Goal: Check status: Check status

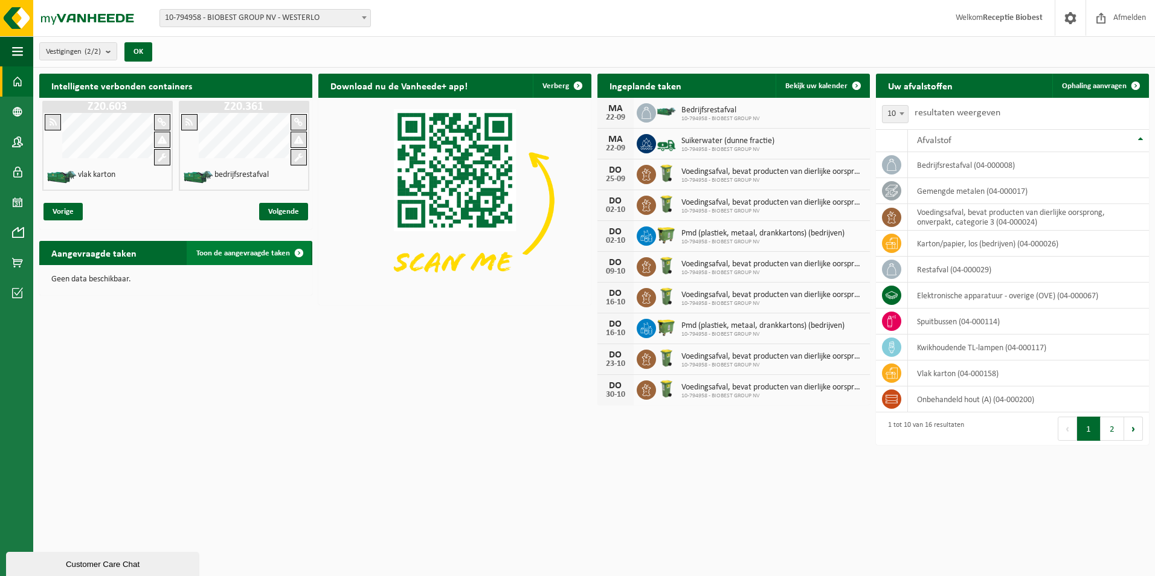
click at [298, 249] on span at bounding box center [299, 253] width 24 height 24
click at [297, 254] on span at bounding box center [299, 253] width 24 height 24
click at [298, 250] on span at bounding box center [299, 253] width 24 height 24
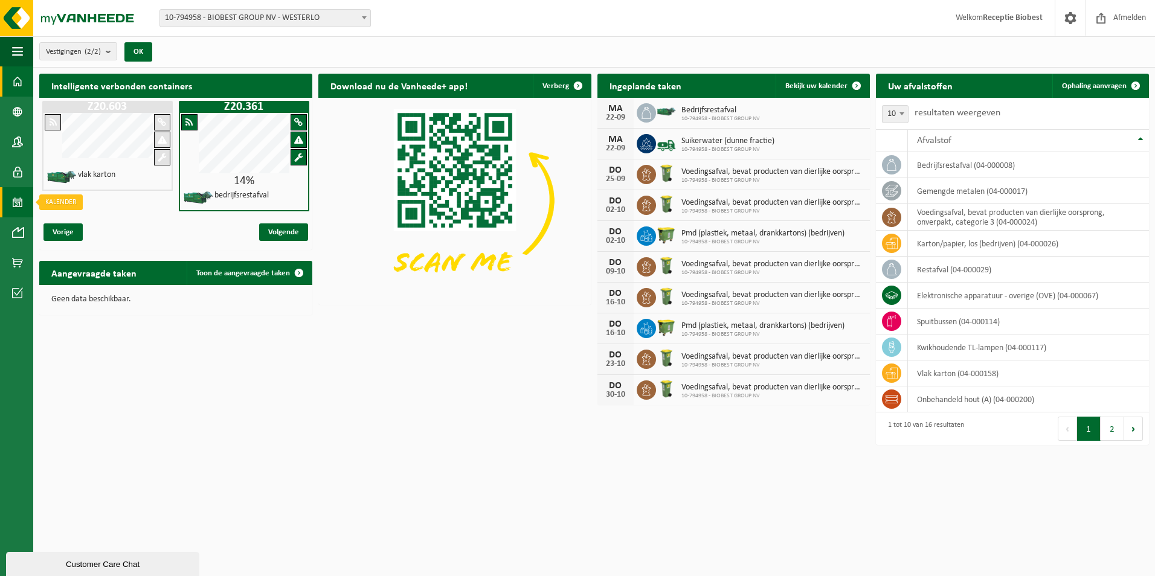
click at [20, 203] on span at bounding box center [17, 202] width 11 height 30
click at [18, 200] on span at bounding box center [17, 202] width 11 height 30
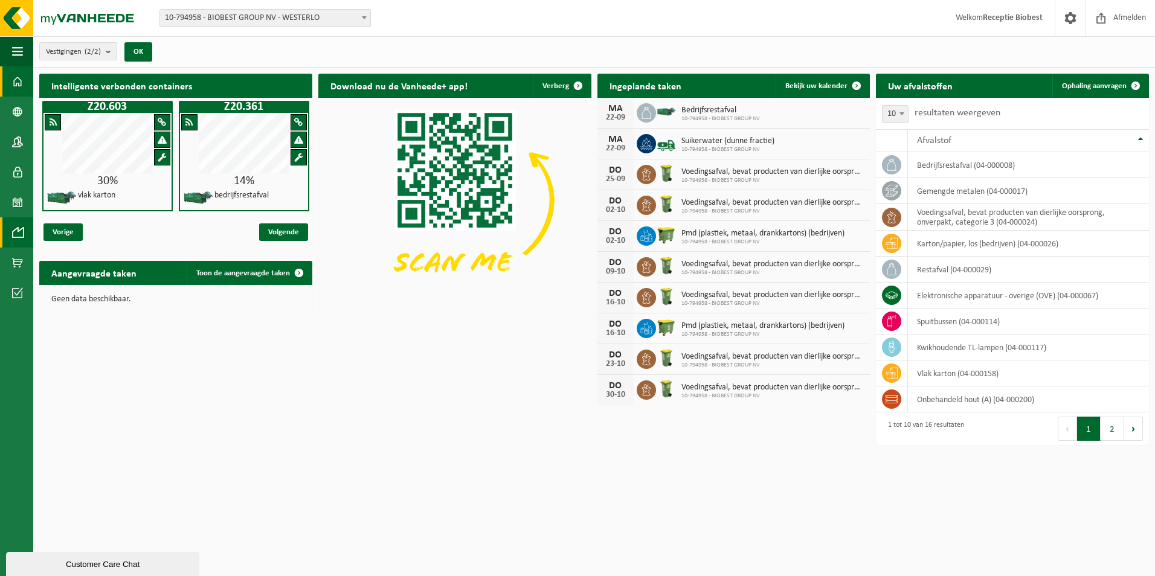
click at [21, 235] on span at bounding box center [17, 232] width 11 height 30
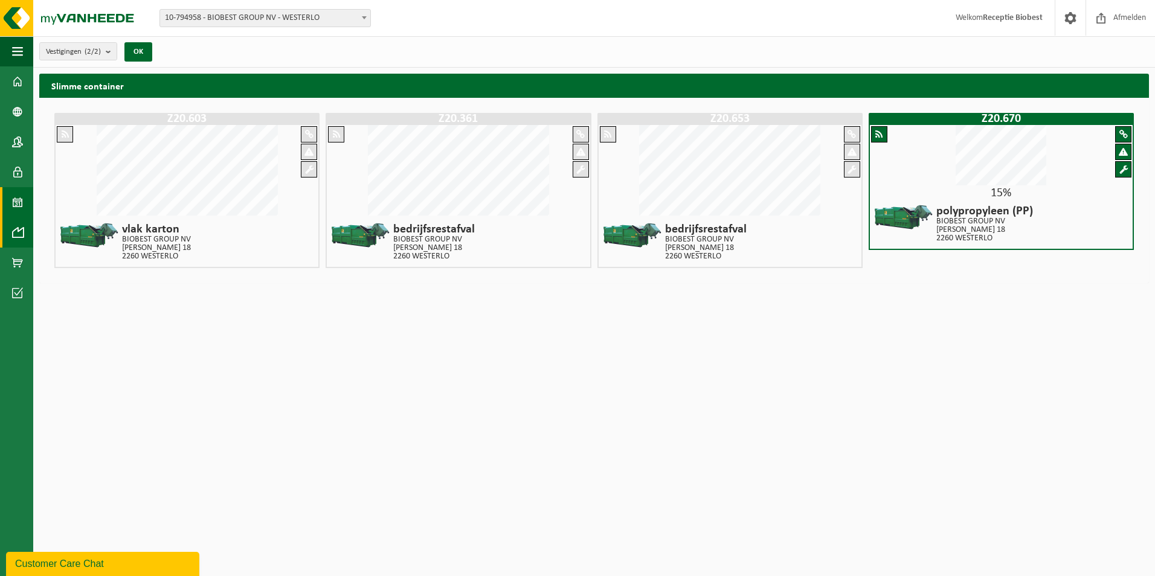
click at [23, 200] on link "Kalender" at bounding box center [16, 202] width 33 height 30
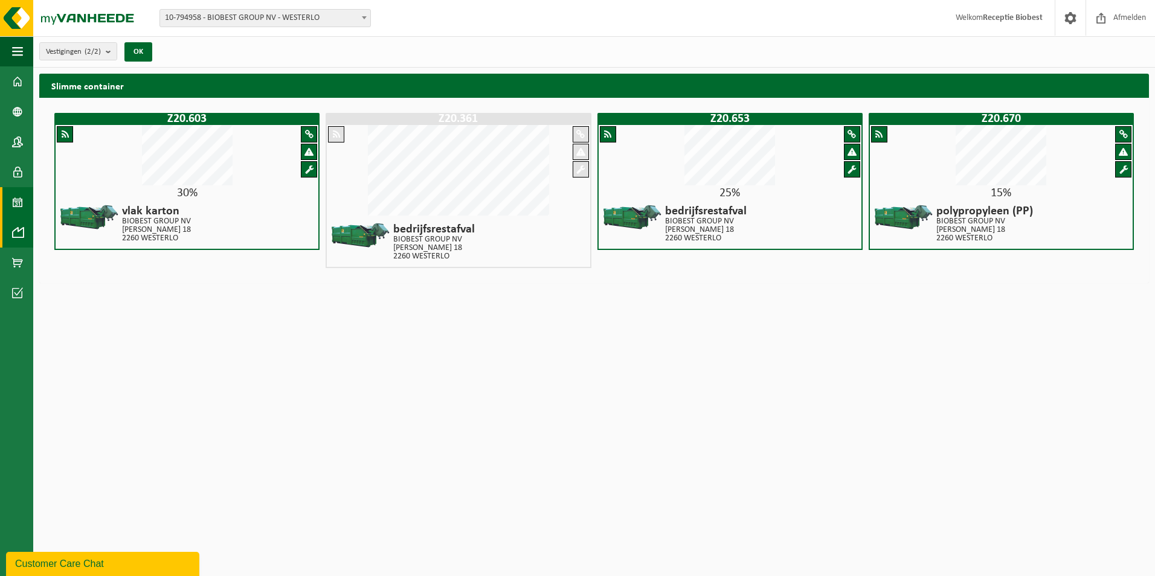
click at [16, 203] on span at bounding box center [17, 202] width 11 height 30
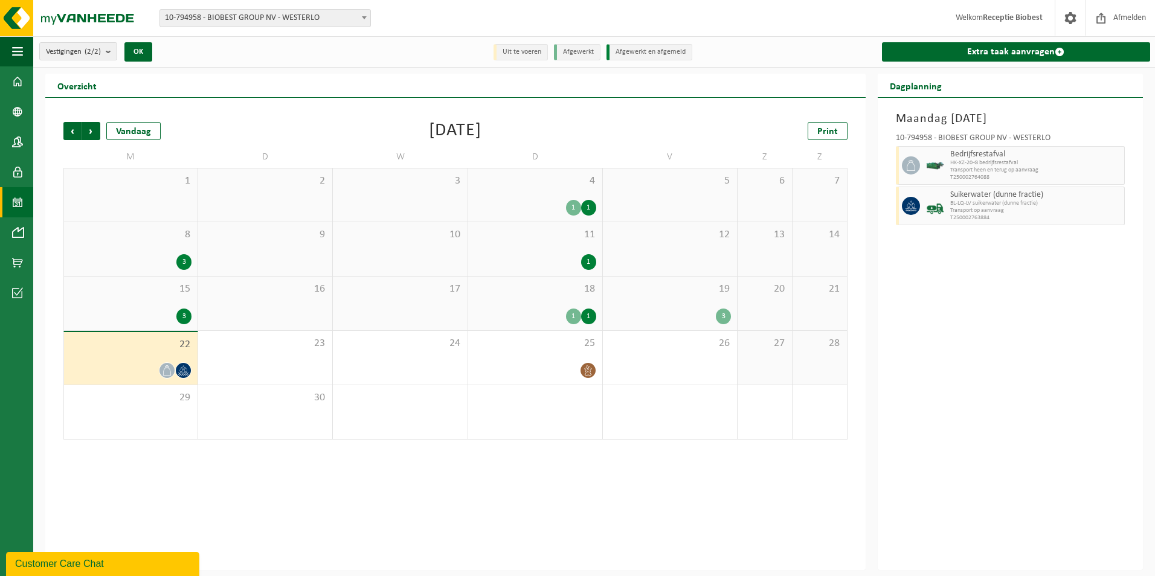
drag, startPoint x: 530, startPoint y: 57, endPoint x: 593, endPoint y: 56, distance: 62.8
click at [530, 57] on li "Uit te voeren" at bounding box center [520, 52] width 54 height 16
click at [587, 57] on li "Afgewerkt" at bounding box center [577, 52] width 46 height 16
click at [641, 56] on li "Afgewerkt en afgemeld" at bounding box center [649, 52] width 86 height 16
click at [18, 78] on span at bounding box center [17, 81] width 11 height 30
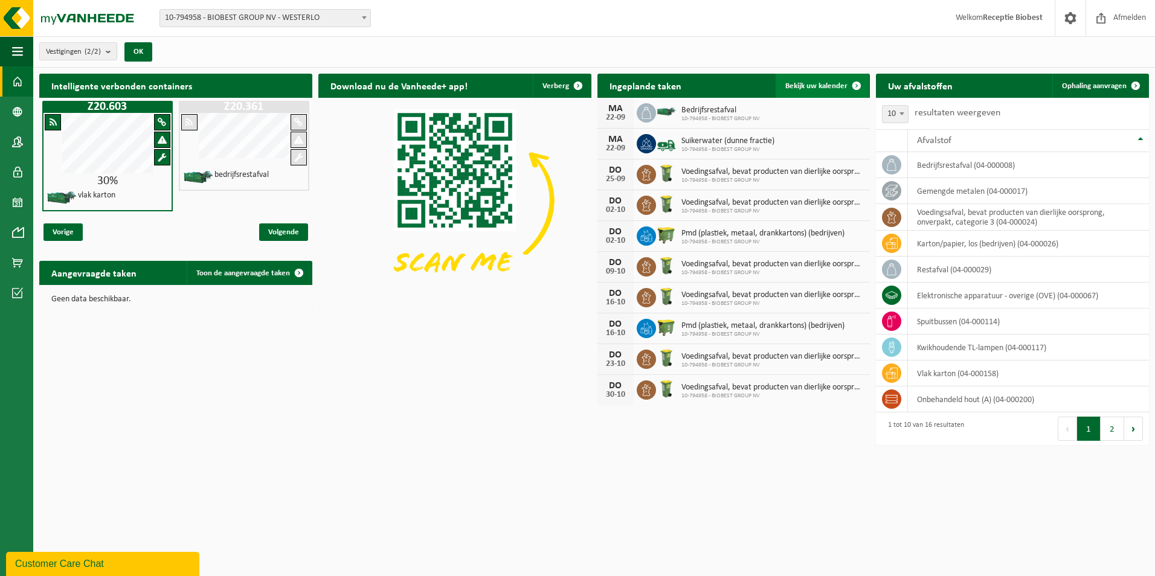
click at [856, 83] on span at bounding box center [856, 86] width 24 height 24
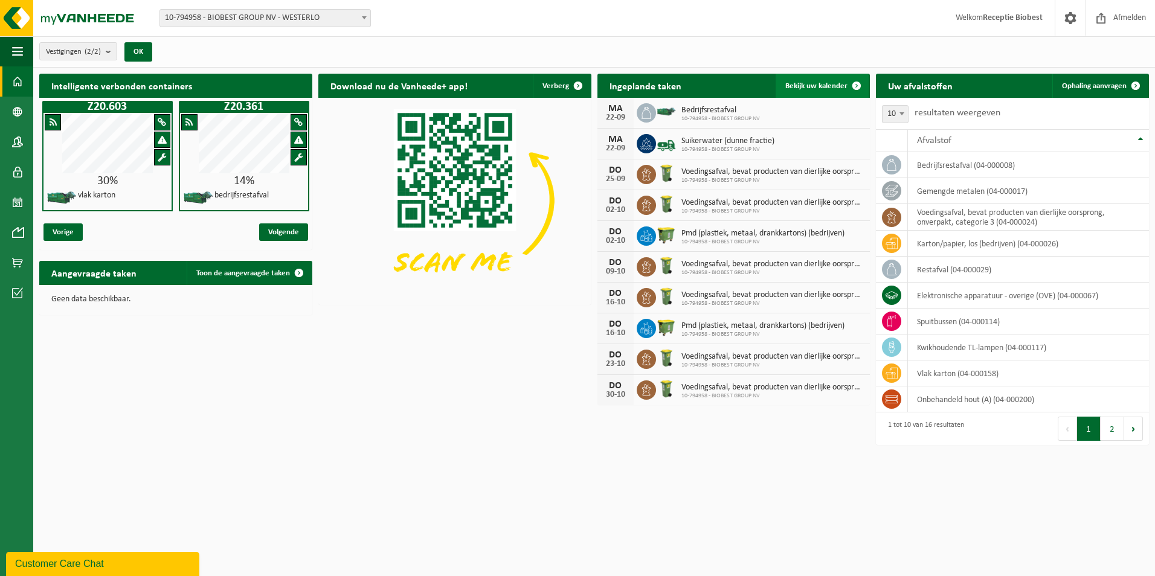
click at [856, 87] on span at bounding box center [856, 86] width 24 height 24
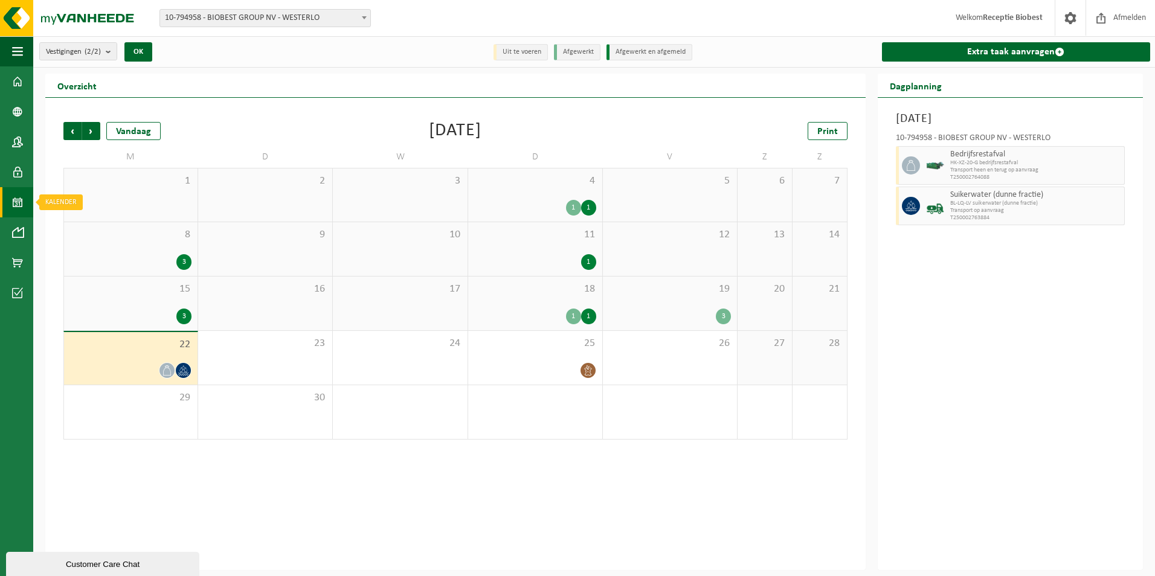
click at [18, 203] on span at bounding box center [17, 202] width 11 height 30
click at [166, 368] on icon at bounding box center [167, 370] width 10 height 10
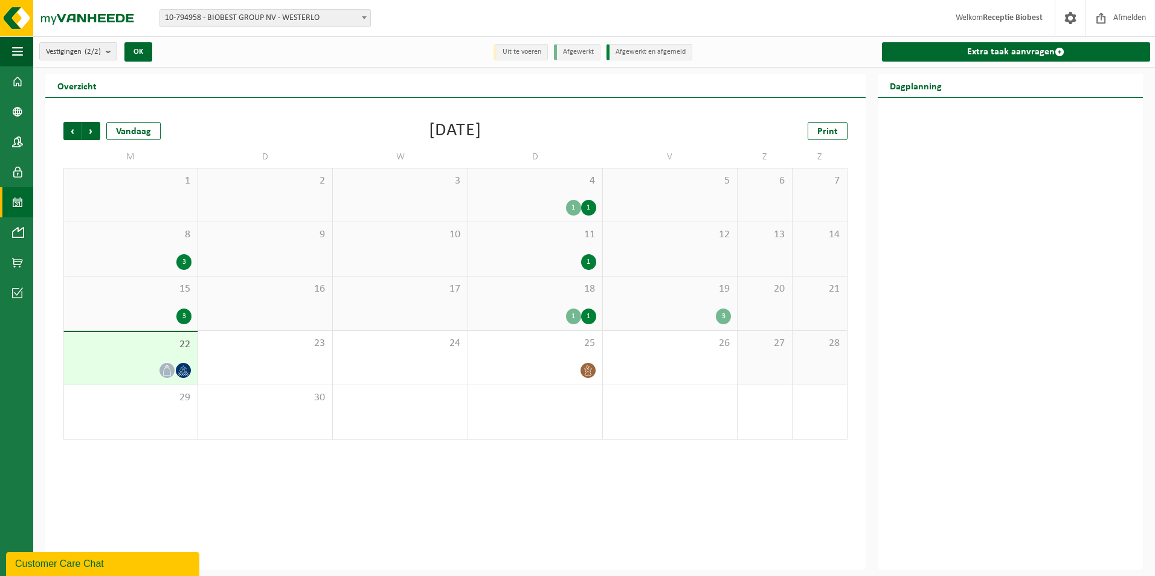
click at [183, 369] on icon at bounding box center [183, 369] width 7 height 8
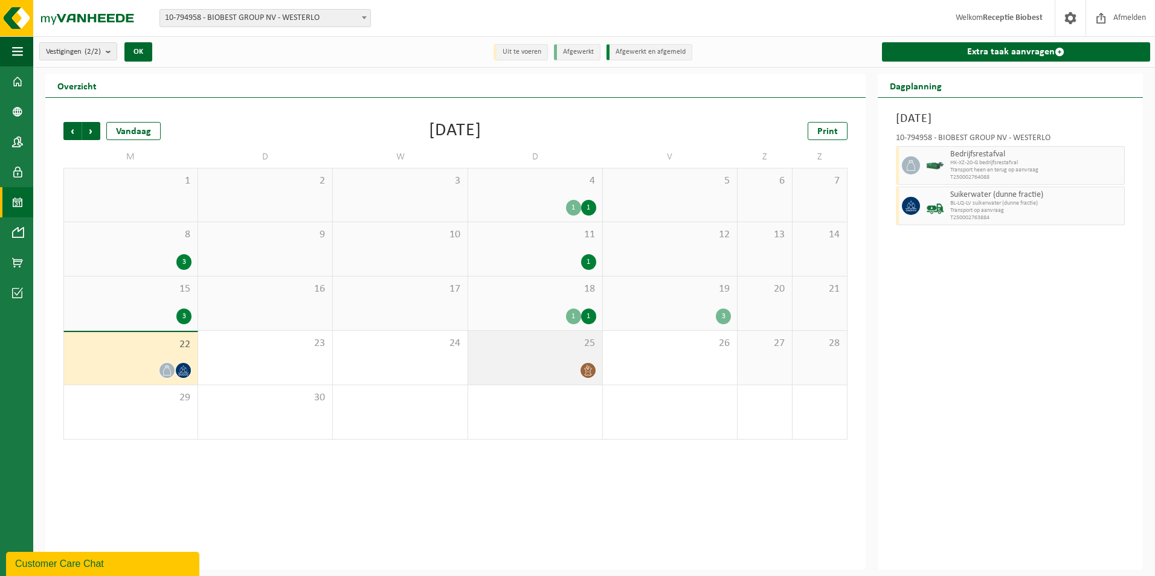
click at [589, 373] on icon at bounding box center [588, 370] width 10 height 10
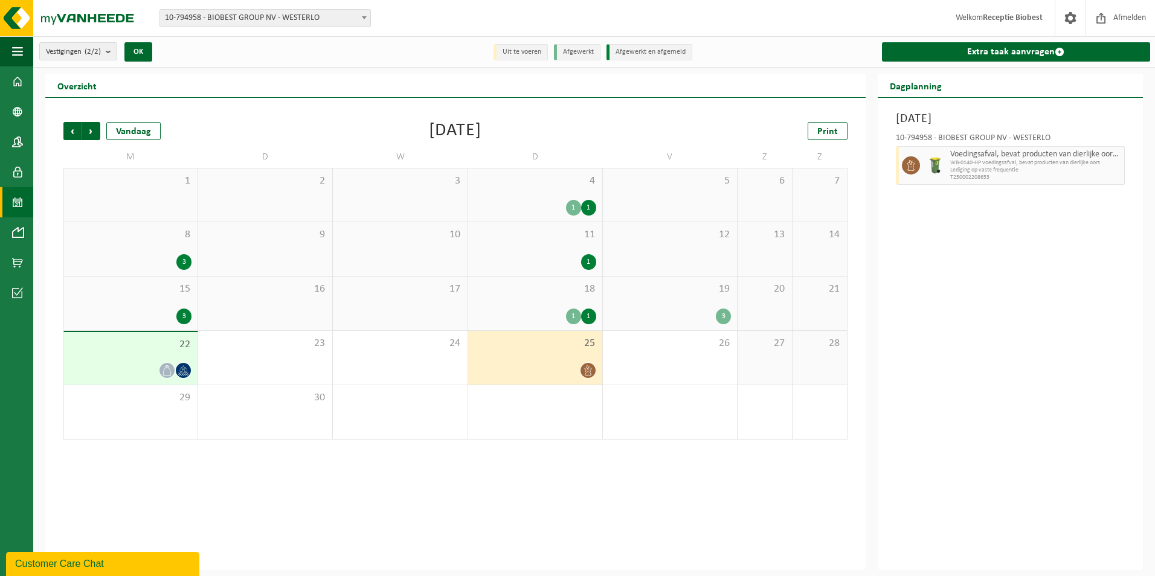
click at [187, 372] on icon at bounding box center [183, 370] width 10 height 10
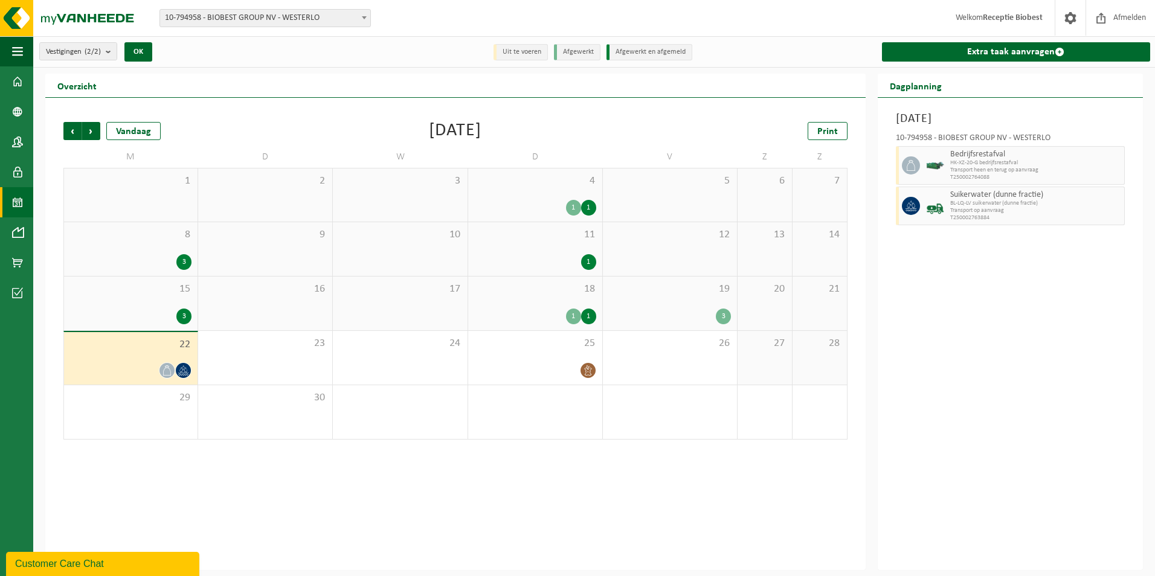
click at [165, 371] on icon at bounding box center [167, 370] width 10 height 10
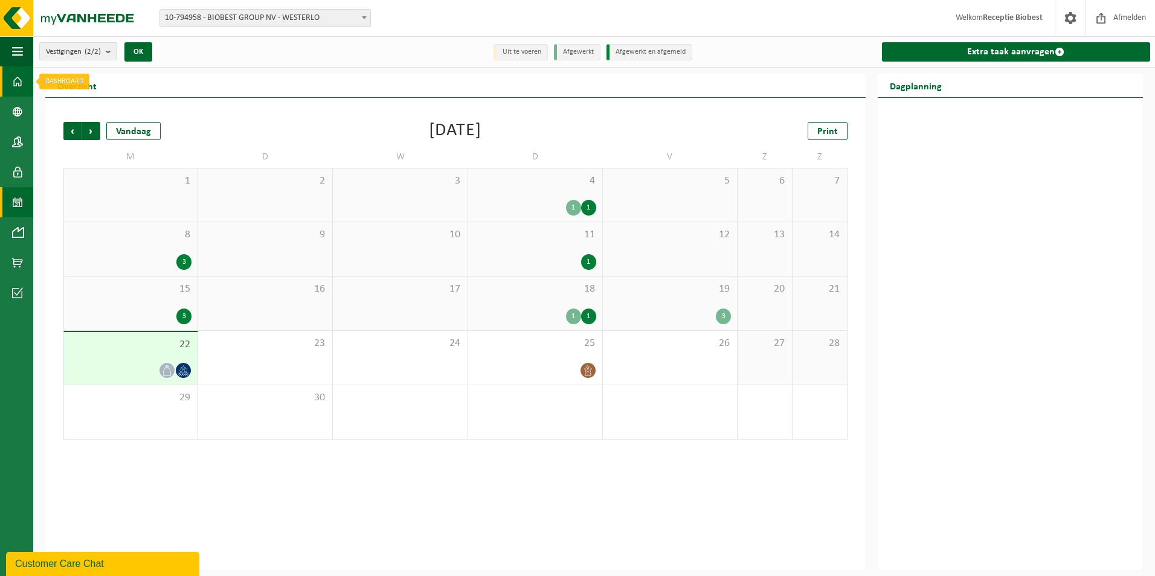
click at [16, 72] on span at bounding box center [17, 81] width 11 height 30
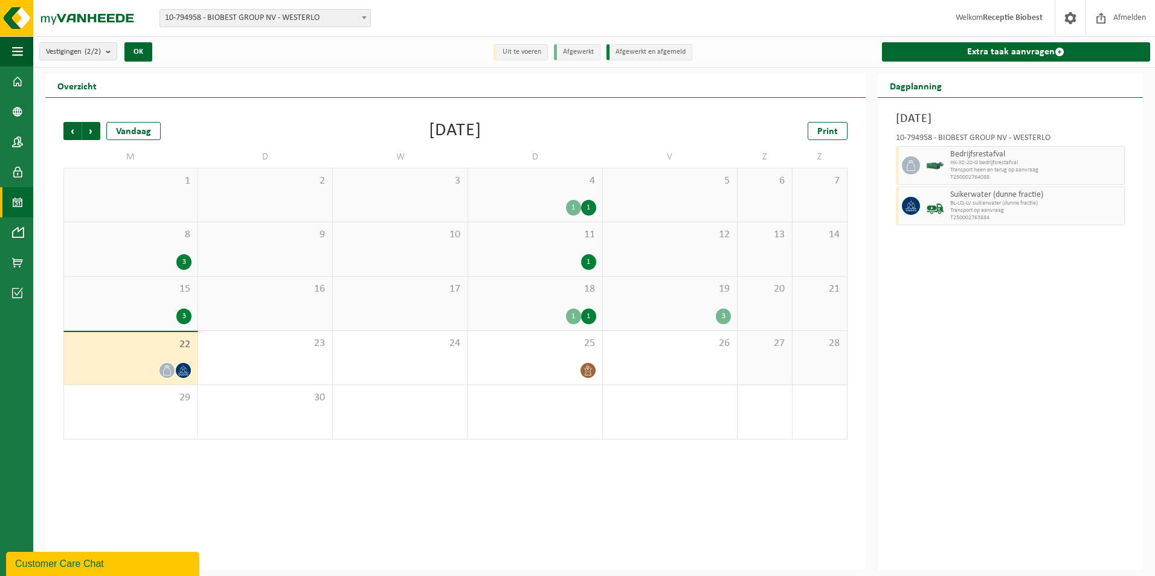
click at [980, 172] on span "Transport heen en terug op aanvraag" at bounding box center [1035, 170] width 171 height 7
click at [980, 171] on span "Transport heen en terug op aanvraag" at bounding box center [1035, 170] width 171 height 7
click at [950, 313] on div "[DATE] 10-794958 - BIOBEST GROUP NV - WESTERLO Bedrijfsrestafval HK-XZ-20-G bed…" at bounding box center [1009, 334] width 265 height 472
